Goal: Task Accomplishment & Management: Use online tool/utility

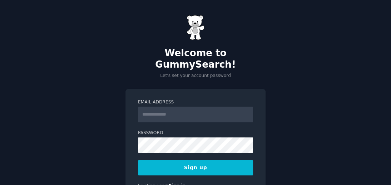
click at [147, 107] on input "Email Address" at bounding box center [195, 115] width 115 height 16
type input "**********"
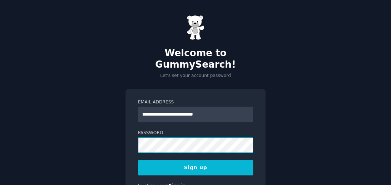
click at [126, 132] on div "**********" at bounding box center [196, 144] width 140 height 110
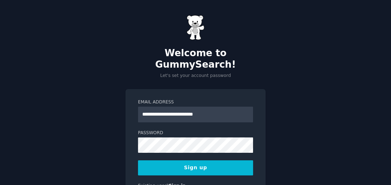
click at [261, 143] on div "**********" at bounding box center [196, 144] width 140 height 110
click at [202, 160] on button "Sign up" at bounding box center [195, 167] width 115 height 15
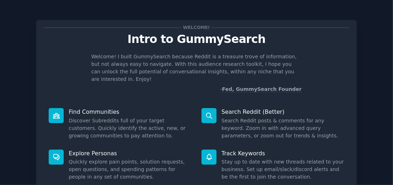
scroll to position [94, 0]
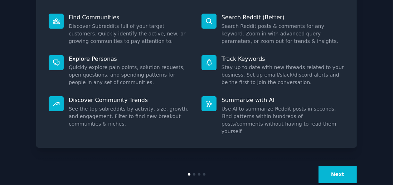
click at [341, 166] on button "Next" at bounding box center [337, 175] width 38 height 18
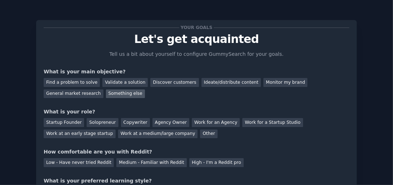
click at [106, 92] on div "Something else" at bounding box center [125, 93] width 39 height 9
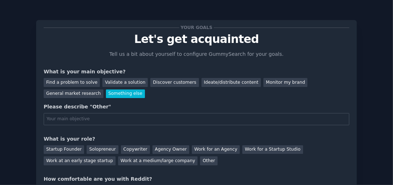
click at [106, 94] on div "Something else" at bounding box center [125, 93] width 39 height 9
click at [163, 80] on div "Discover customers" at bounding box center [174, 82] width 48 height 9
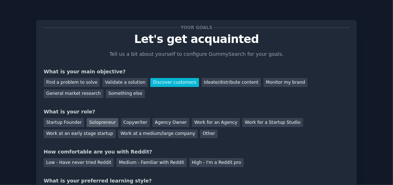
click at [98, 122] on div "Solopreneur" at bounding box center [102, 122] width 31 height 9
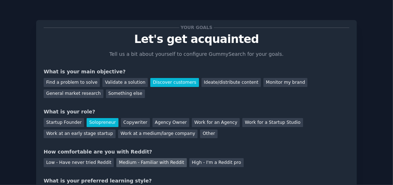
click at [129, 164] on div "Medium - Familiar with Reddit" at bounding box center [151, 162] width 70 height 9
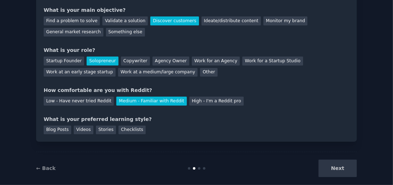
scroll to position [62, 0]
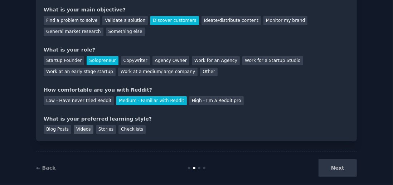
click at [77, 128] on div "Videos" at bounding box center [84, 129] width 20 height 9
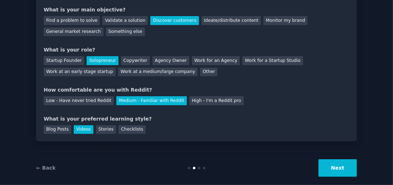
click at [333, 167] on button "Next" at bounding box center [337, 168] width 38 height 18
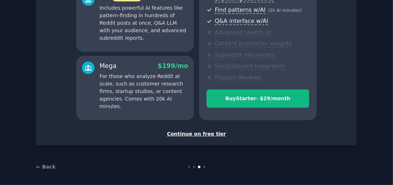
scroll to position [147, 0]
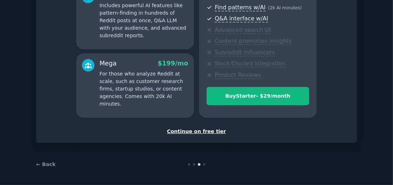
click at [196, 131] on div "Continue on free tier" at bounding box center [196, 132] width 305 height 8
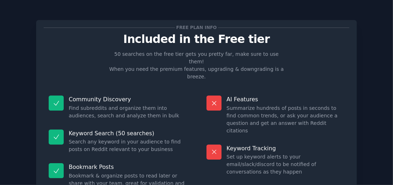
scroll to position [93, 0]
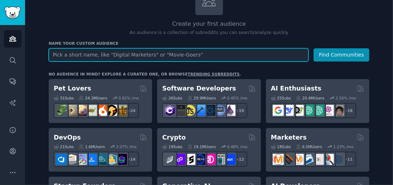
scroll to position [65, 0]
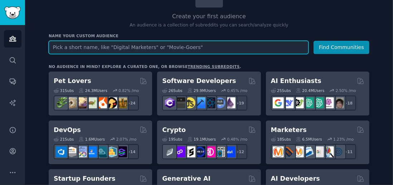
click at [94, 47] on input "text" at bounding box center [179, 47] width 260 height 13
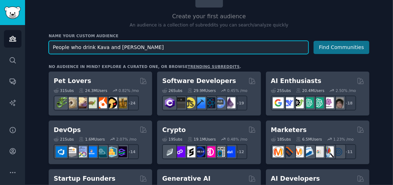
type input "People who drink Kava and Kratom"
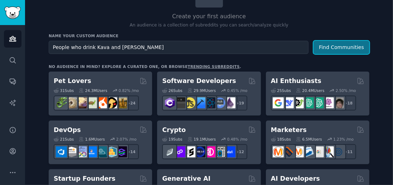
click at [344, 43] on button "Find Communities" at bounding box center [341, 47] width 56 height 13
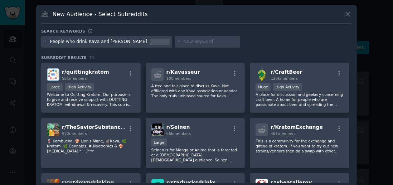
drag, startPoint x: 348, startPoint y: 117, endPoint x: 350, endPoint y: 124, distance: 7.5
click at [350, 125] on div "r/ quittingkratom 52k members Large High Activity Welcome to Quitting Kratom! O…" at bounding box center [196, 123] width 310 height 120
click at [44, 39] on div at bounding box center [46, 42] width 4 height 6
click at [149, 42] on div at bounding box center [159, 42] width 20 height 6
click at [98, 44] on div "People who drink Kava and Kratom" at bounding box center [106, 41] width 131 height 11
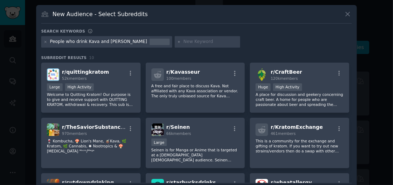
click at [96, 39] on div "People who drink Kava and Kratom" at bounding box center [98, 42] width 97 height 6
click at [45, 40] on icon at bounding box center [46, 42] width 4 height 4
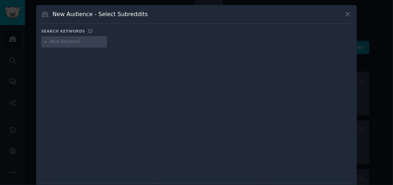
click at [68, 43] on input "text" at bounding box center [77, 42] width 54 height 6
type input "public adjusters"
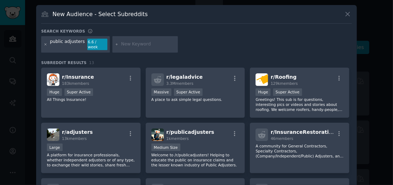
click at [45, 43] on icon at bounding box center [46, 44] width 2 height 2
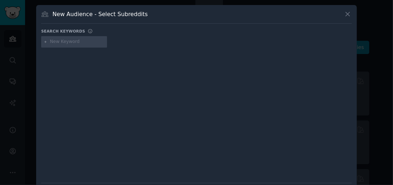
click at [70, 40] on input "text" at bounding box center [77, 42] width 54 height 6
type input "b"
click at [59, 41] on input "text" at bounding box center [77, 42] width 54 height 6
type input "h"
type input "applicant tracking system ats"
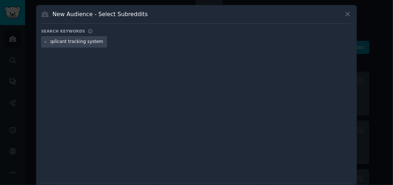
scroll to position [0, 6]
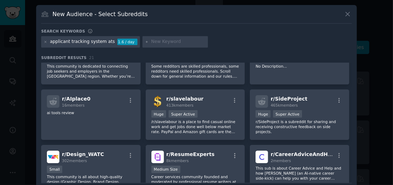
scroll to position [131, 0]
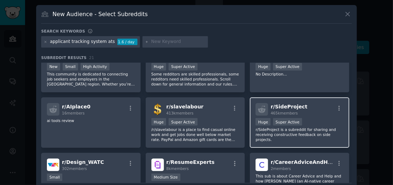
click at [282, 104] on span "r/ SideProject" at bounding box center [288, 107] width 37 height 6
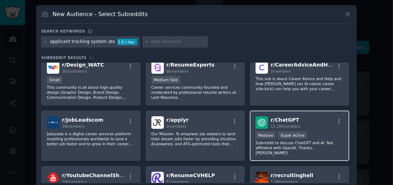
scroll to position [223, 0]
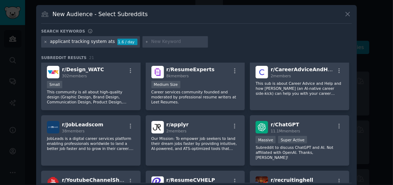
click at [44, 40] on icon at bounding box center [46, 42] width 4 height 4
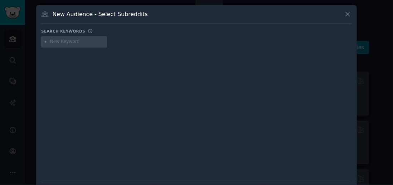
click at [56, 41] on input "text" at bounding box center [77, 42] width 54 height 6
type input "adaptive training"
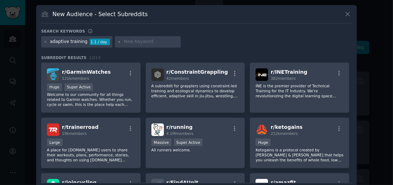
click at [352, 121] on div "New Audience - Select Subreddits Search keywords adaptive training 1.1 / day Su…" at bounding box center [196, 105] width 320 height 201
click at [44, 40] on icon at bounding box center [46, 42] width 4 height 4
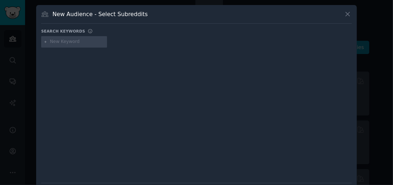
click at [56, 40] on input "text" at bounding box center [77, 42] width 54 height 6
type input "wine bar"
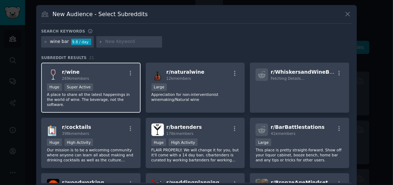
click at [112, 82] on div "r/ wine 269k members >= 95th percentile for submissions / day Huge Super Active…" at bounding box center [90, 88] width 99 height 50
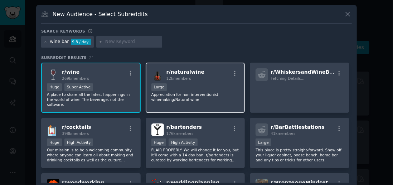
click at [201, 84] on div "Large" at bounding box center [195, 87] width 88 height 9
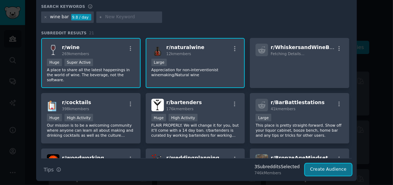
click at [331, 168] on button "Create Audience" at bounding box center [328, 169] width 47 height 12
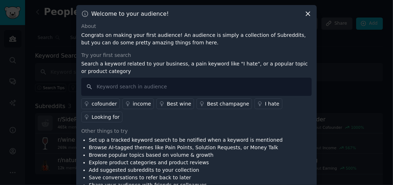
click at [138, 103] on div "income" at bounding box center [142, 104] width 18 height 8
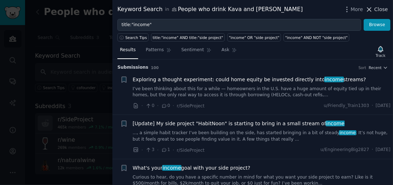
click at [382, 8] on span "Close" at bounding box center [381, 10] width 14 height 8
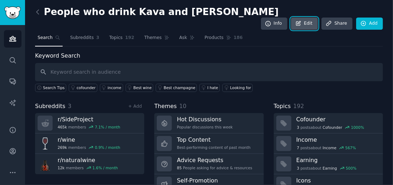
click at [309, 18] on link "Edit" at bounding box center [304, 24] width 27 height 12
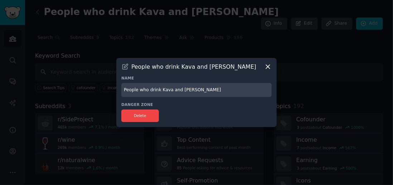
drag, startPoint x: 198, startPoint y: 90, endPoint x: 116, endPoint y: 90, distance: 82.6
click at [116, 90] on div "​ People who drink Kava and Kratom Name People who drink Kava and Kratom Danger…" at bounding box center [197, 92] width 388 height 185
type input "Wine Interest"
click at [268, 67] on icon at bounding box center [268, 67] width 4 height 4
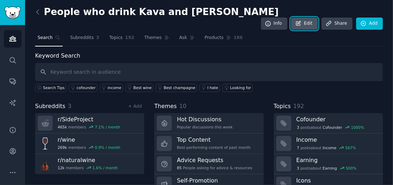
click at [309, 18] on link "Edit" at bounding box center [304, 24] width 27 height 12
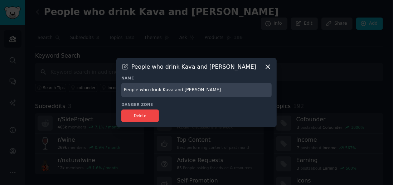
click at [200, 89] on input "People who drink Kava and Kratom" at bounding box center [196, 90] width 150 height 14
click at [201, 92] on input "People who drink Kava and Kratom" at bounding box center [196, 90] width 150 height 14
drag, startPoint x: 137, startPoint y: 115, endPoint x: 255, endPoint y: 24, distance: 148.6
click at [137, 115] on button "Delete" at bounding box center [140, 115] width 38 height 13
click at [268, 66] on icon at bounding box center [268, 67] width 8 height 8
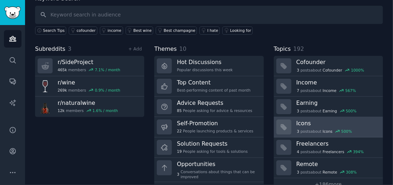
scroll to position [63, 0]
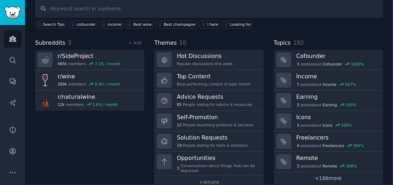
click at [325, 172] on link "+ 186 more" at bounding box center [328, 178] width 109 height 13
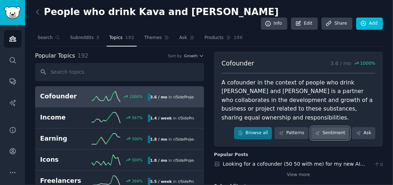
click at [326, 127] on link "Sentiment" at bounding box center [330, 133] width 38 height 12
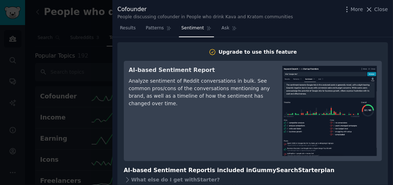
click at [381, 7] on span "Close" at bounding box center [381, 10] width 14 height 8
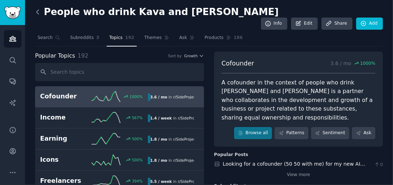
click at [35, 11] on icon at bounding box center [38, 12] width 8 height 8
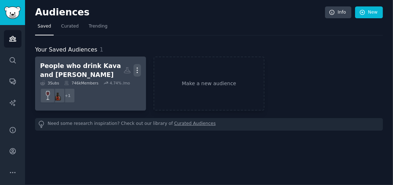
click at [137, 69] on icon "button" at bounding box center [137, 70] width 1 height 5
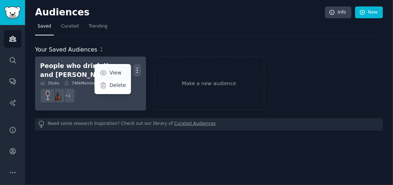
click at [116, 73] on p "View" at bounding box center [115, 73] width 12 height 8
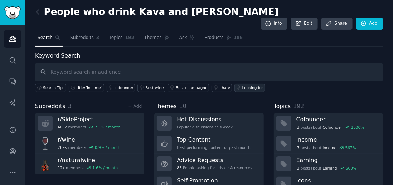
click at [234, 84] on link "Looking for" at bounding box center [249, 88] width 30 height 8
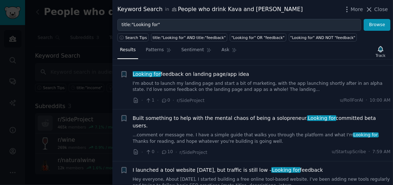
scroll to position [572, 0]
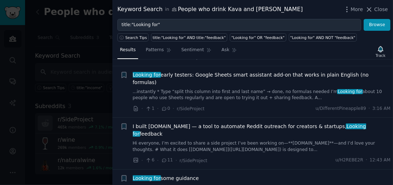
drag, startPoint x: 382, startPoint y: 9, endPoint x: 368, endPoint y: 5, distance: 14.0
click at [382, 9] on span "Close" at bounding box center [381, 10] width 14 height 8
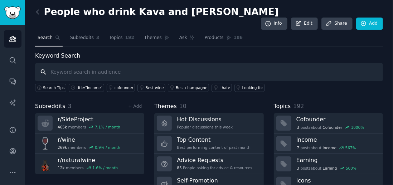
click at [122, 63] on input "text" at bounding box center [209, 72] width 348 height 18
type input "a"
type input "angry business brokers"
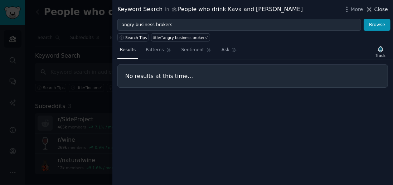
click at [381, 8] on span "Close" at bounding box center [381, 10] width 14 height 8
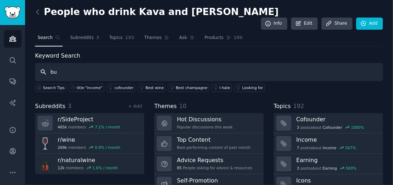
type input "b"
type input "franchise broker"
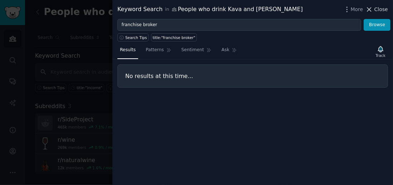
click at [379, 9] on span "Close" at bounding box center [381, 10] width 14 height 8
